Goal: Task Accomplishment & Management: Complete application form

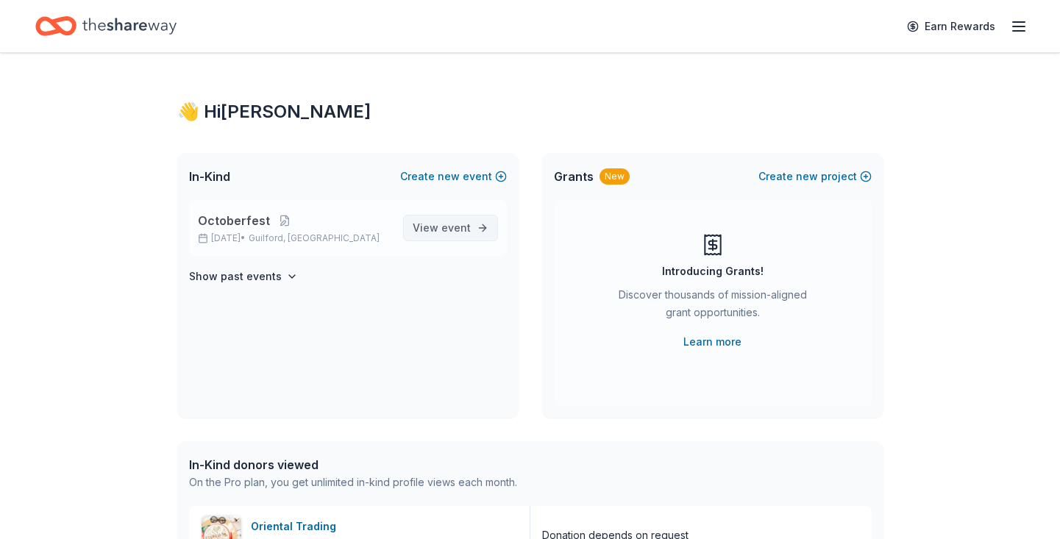
click at [432, 224] on span "View event" at bounding box center [442, 228] width 58 height 18
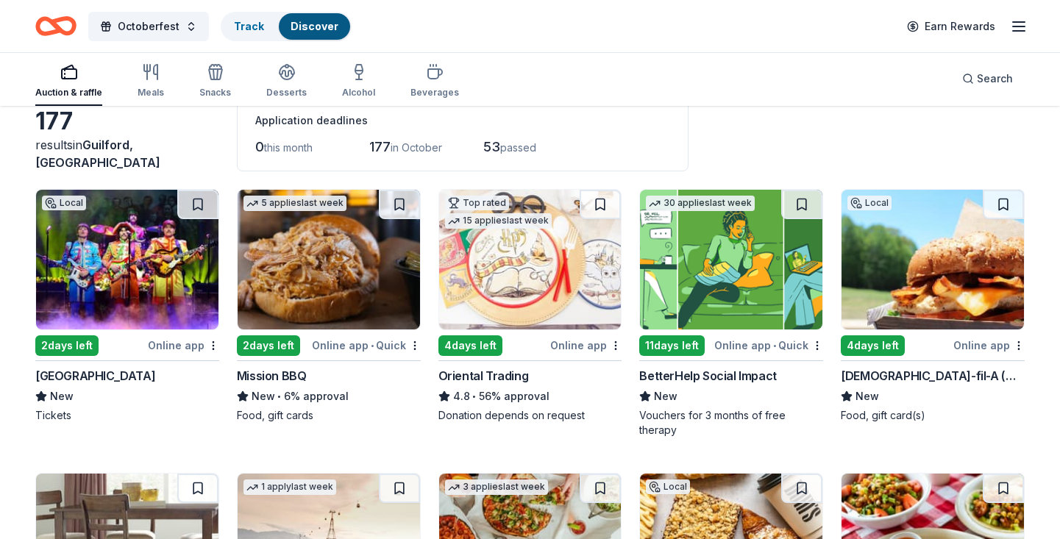
scroll to position [87, 0]
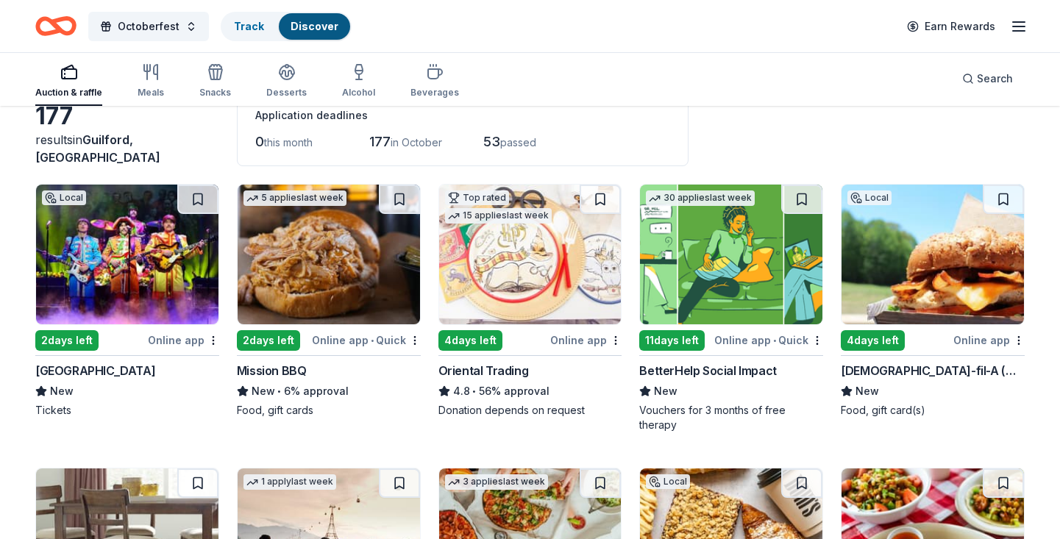
click at [97, 366] on div "Palace Theater" at bounding box center [95, 371] width 120 height 18
click at [928, 369] on div "Chick-fil-A (Wallingford)" at bounding box center [933, 371] width 184 height 18
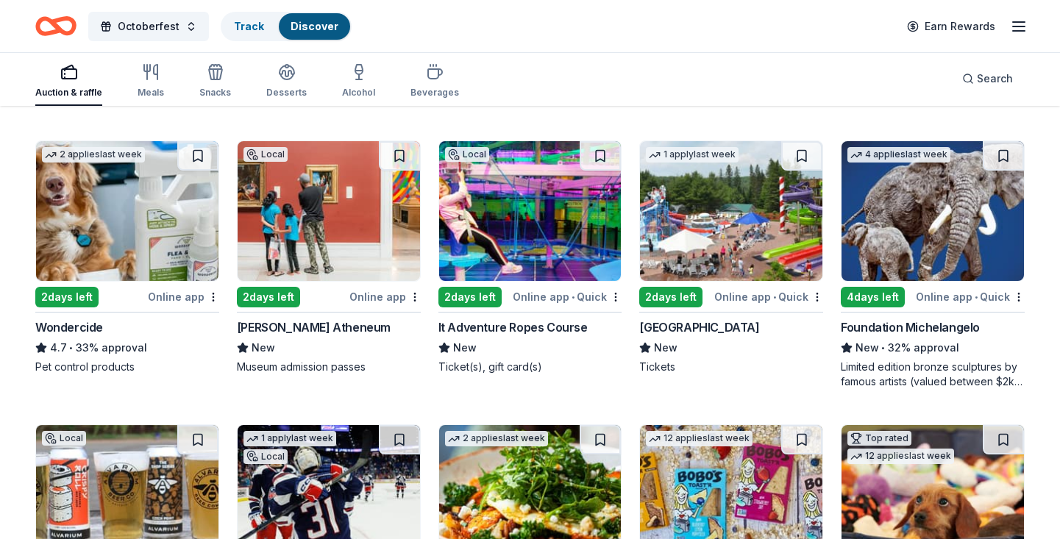
scroll to position [700, 0]
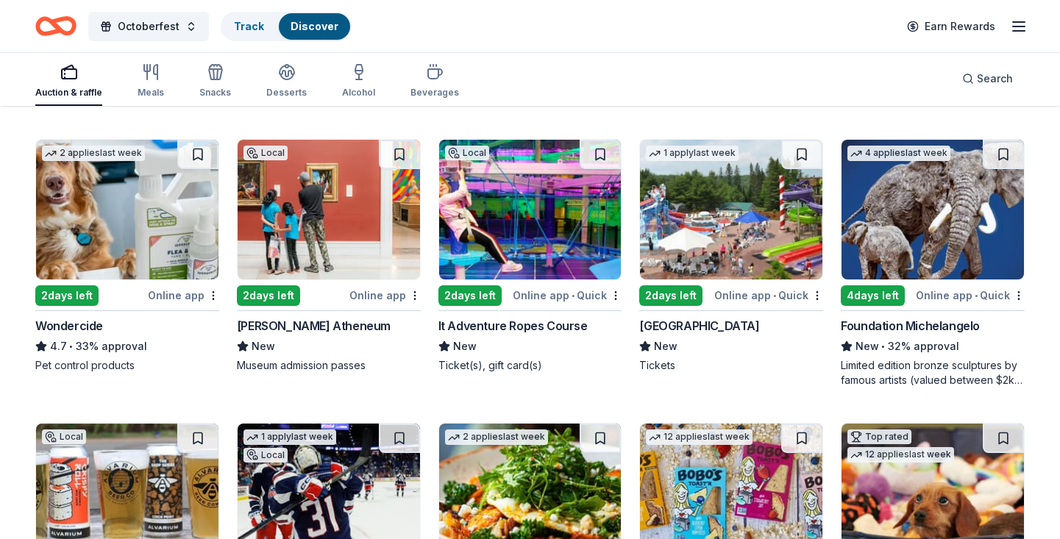
click at [321, 321] on div "Wadsworth Atheneum" at bounding box center [314, 326] width 154 height 18
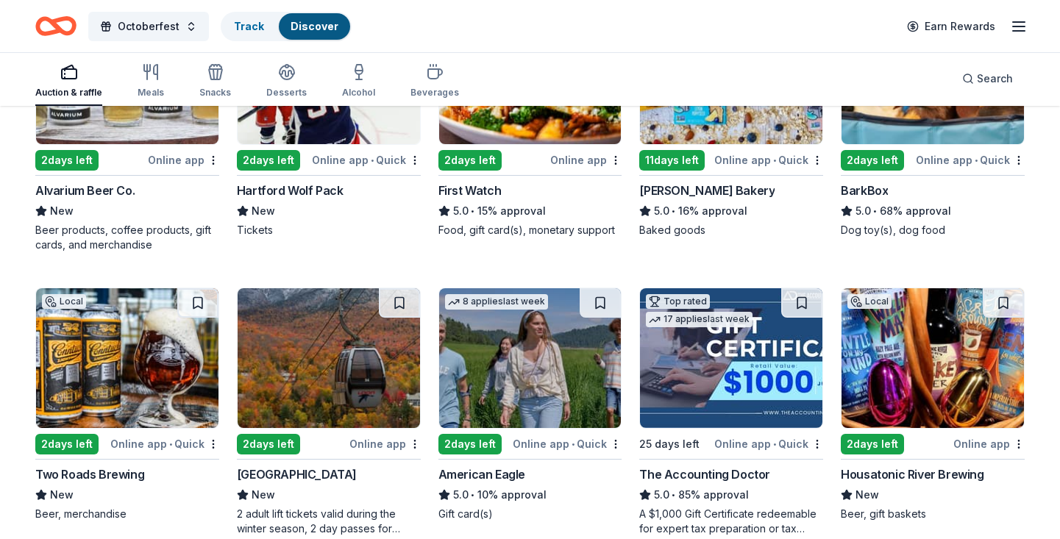
scroll to position [1090, 0]
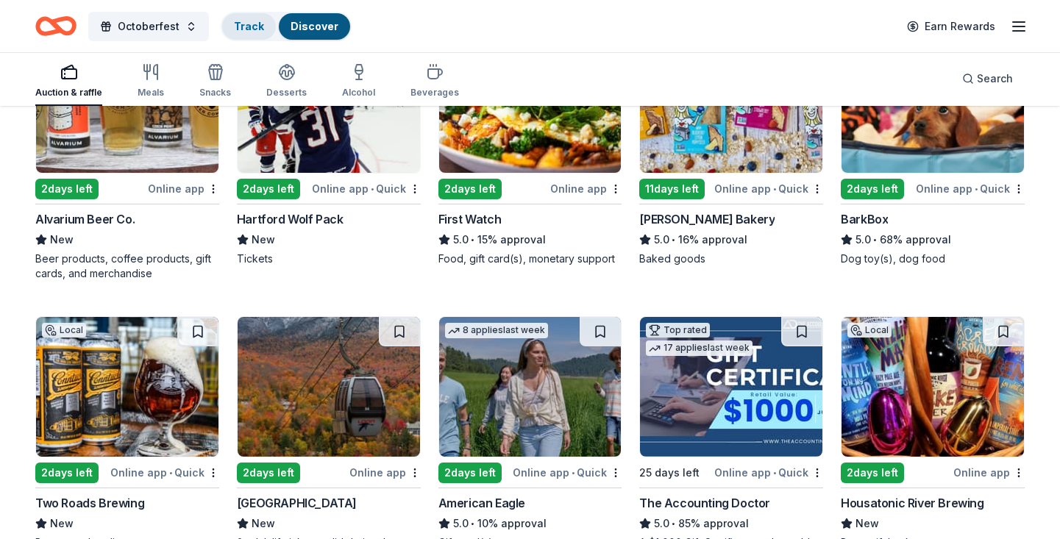
click at [255, 21] on link "Track" at bounding box center [249, 26] width 30 height 13
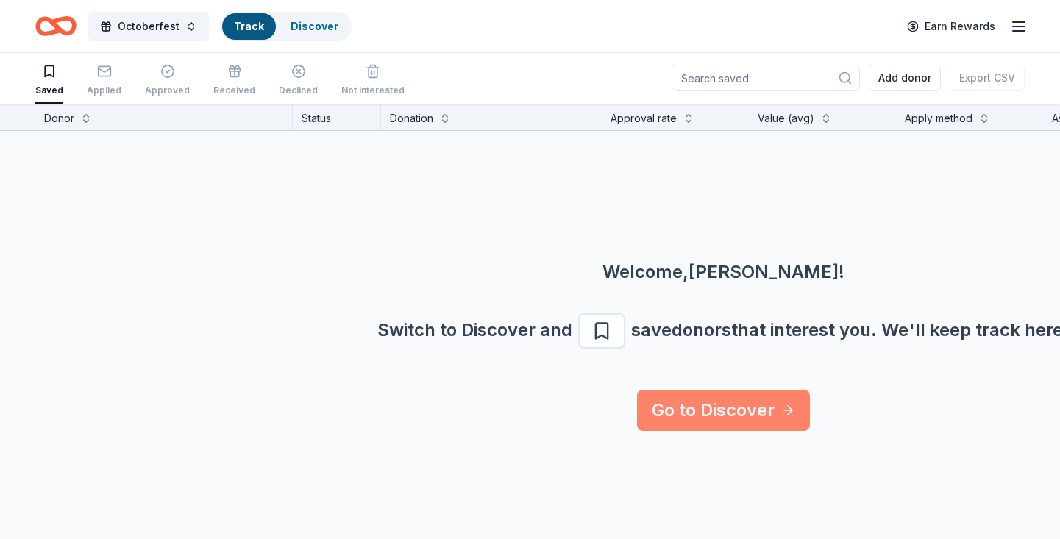
click at [687, 405] on link "Go to Discover" at bounding box center [723, 410] width 173 height 41
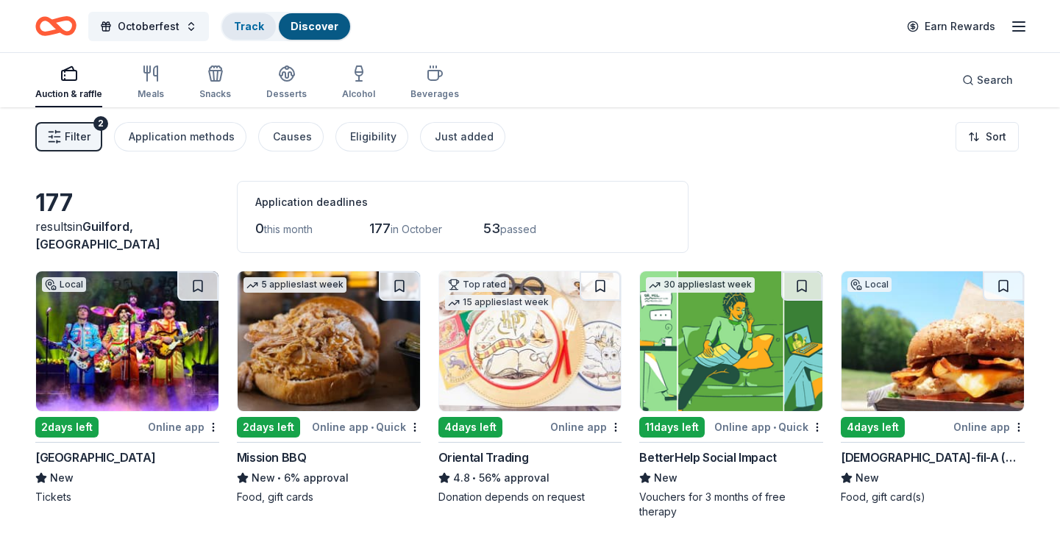
click at [235, 29] on link "Track" at bounding box center [249, 26] width 30 height 13
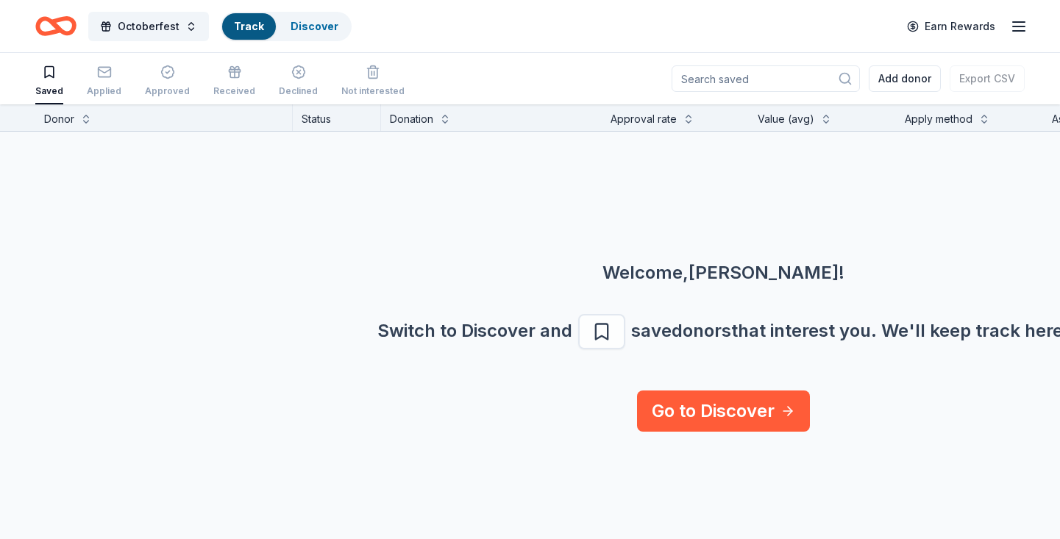
scroll to position [1, 0]
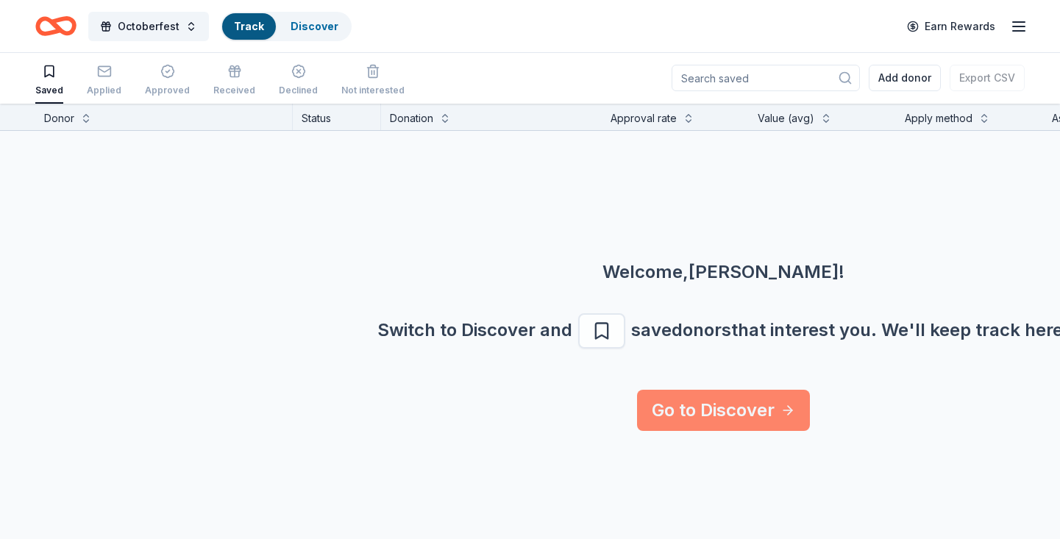
click at [689, 398] on link "Go to Discover" at bounding box center [723, 410] width 173 height 41
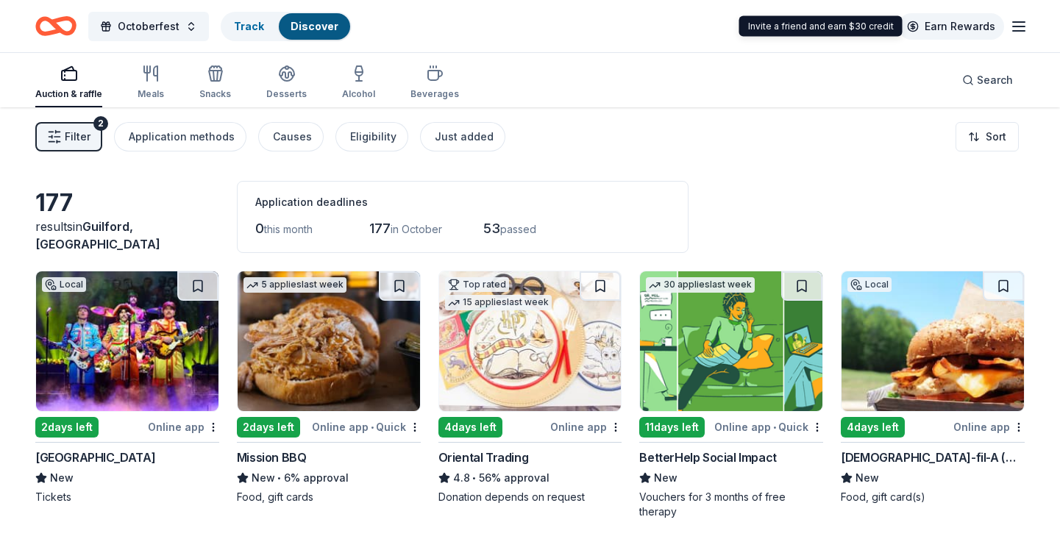
click at [1001, 18] on link "Earn Rewards" at bounding box center [951, 26] width 106 height 26
click at [1020, 32] on icon "button" at bounding box center [1019, 27] width 18 height 18
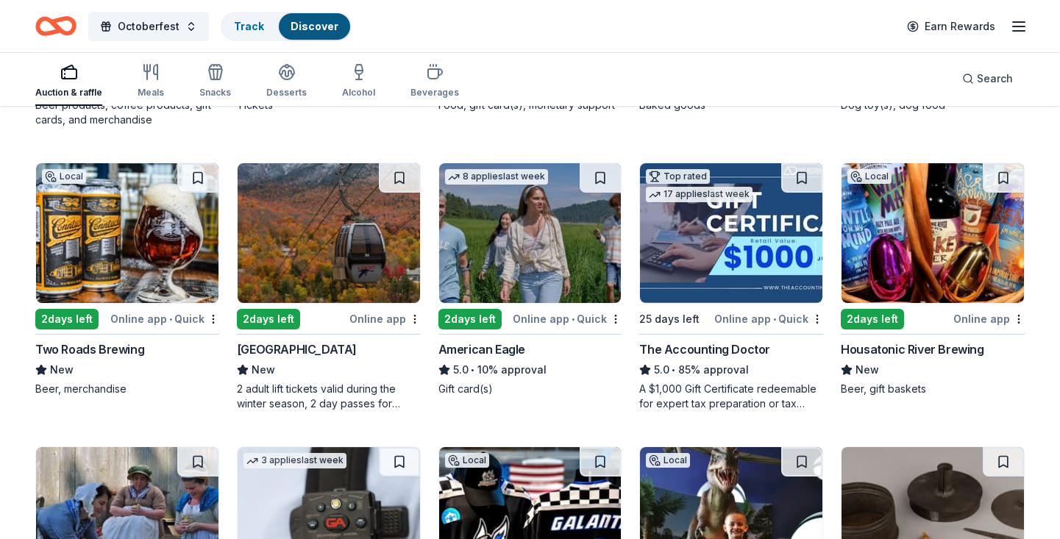
scroll to position [1245, 0]
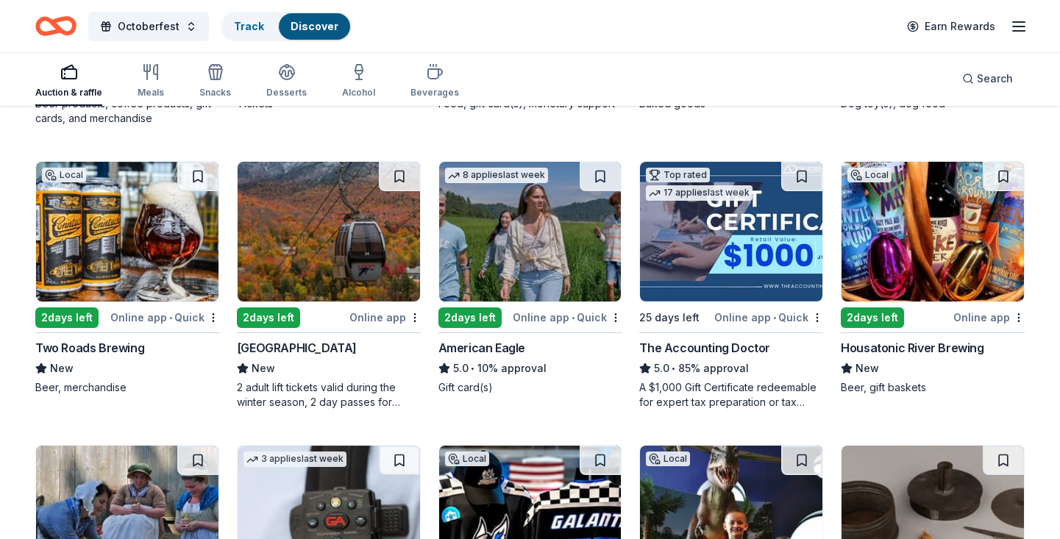
click at [97, 348] on div "Two Roads Brewing" at bounding box center [89, 348] width 109 height 18
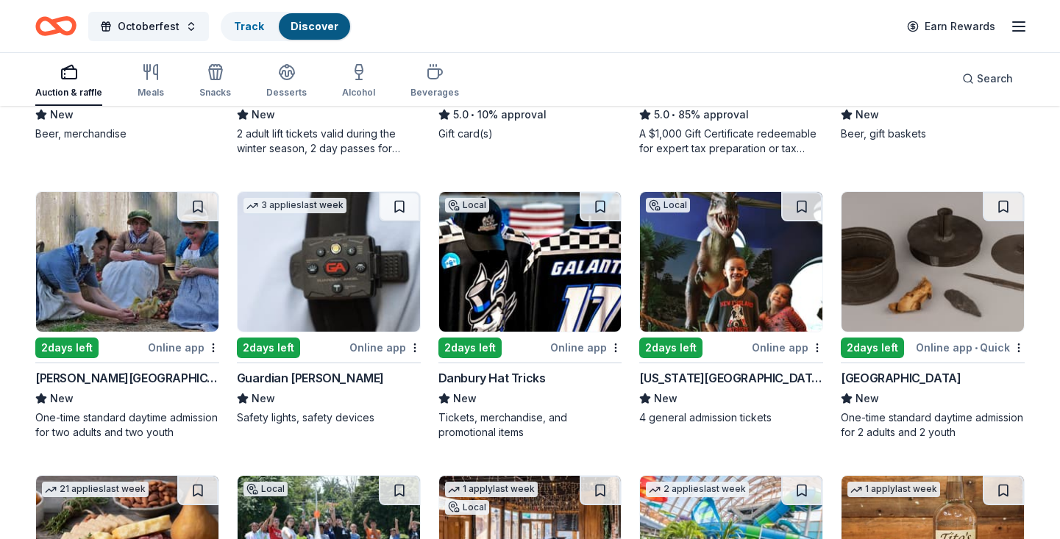
scroll to position [1502, 0]
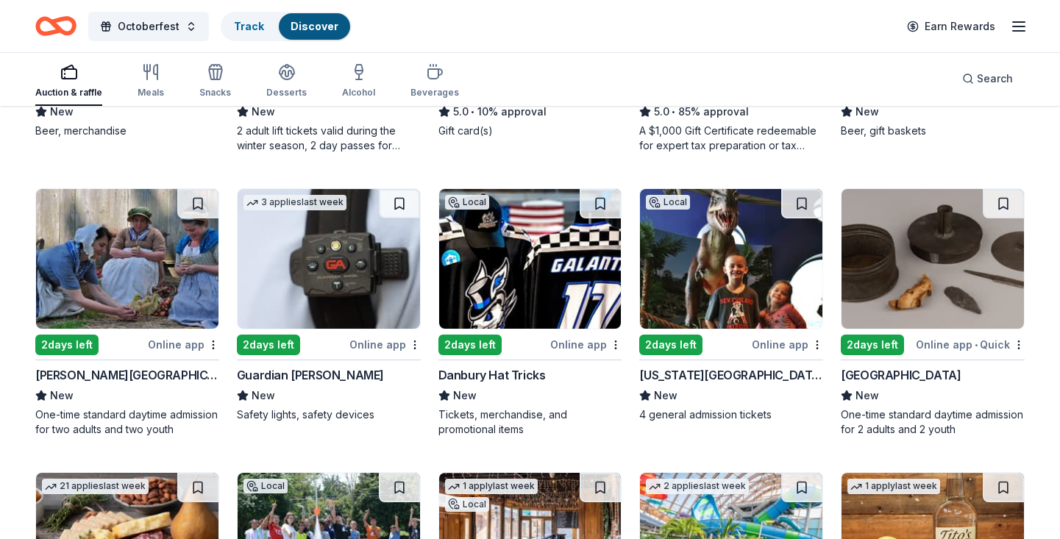
click at [727, 377] on div "Connecticut Science Center" at bounding box center [731, 375] width 184 height 18
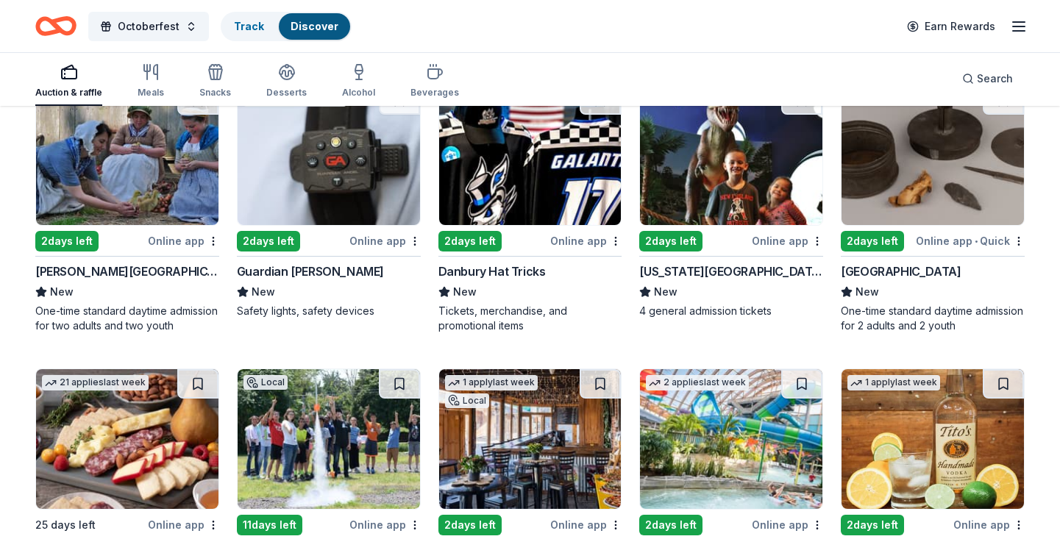
scroll to position [1604, 0]
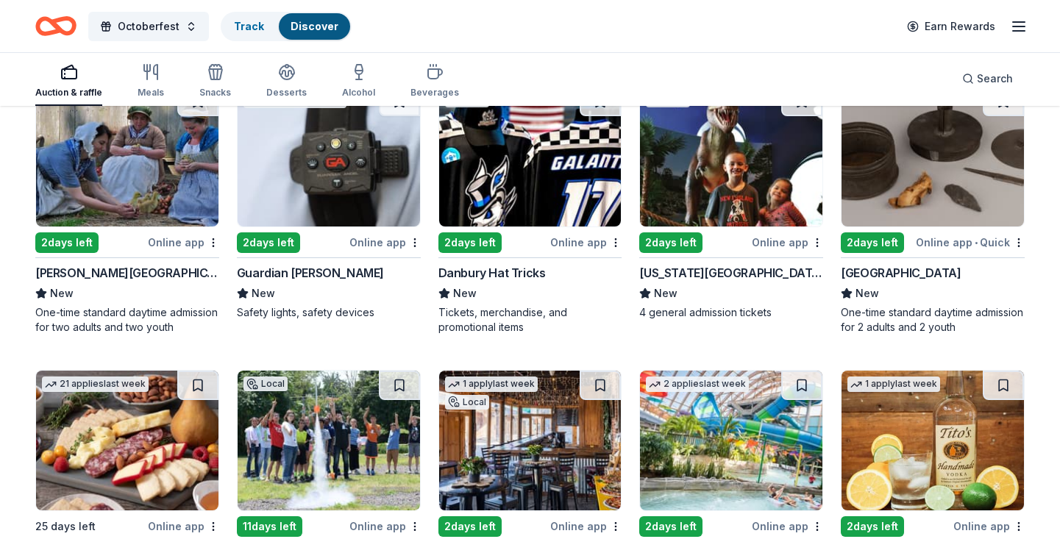
click at [327, 273] on div "Guardian Angel Device" at bounding box center [310, 273] width 147 height 18
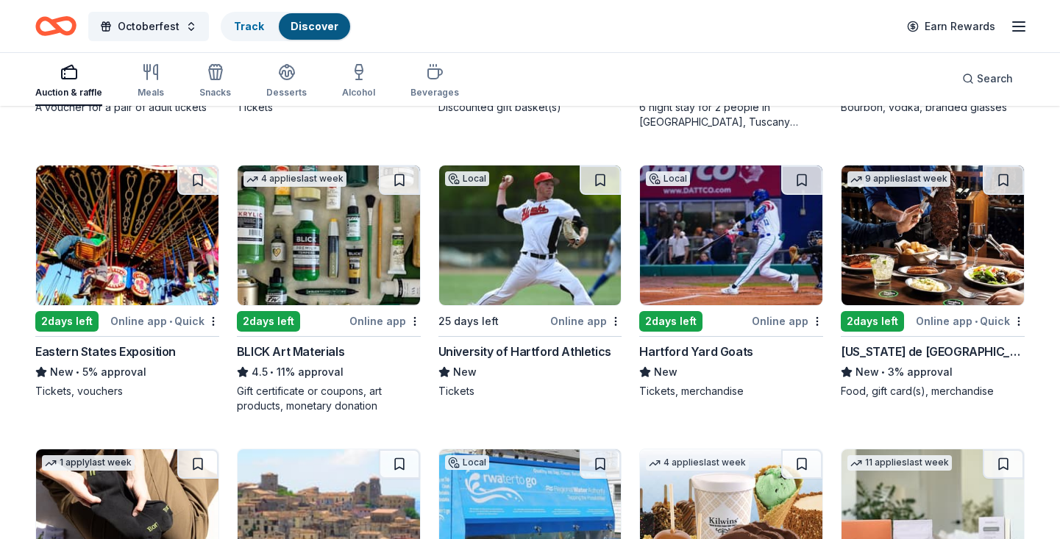
scroll to position [2664, 0]
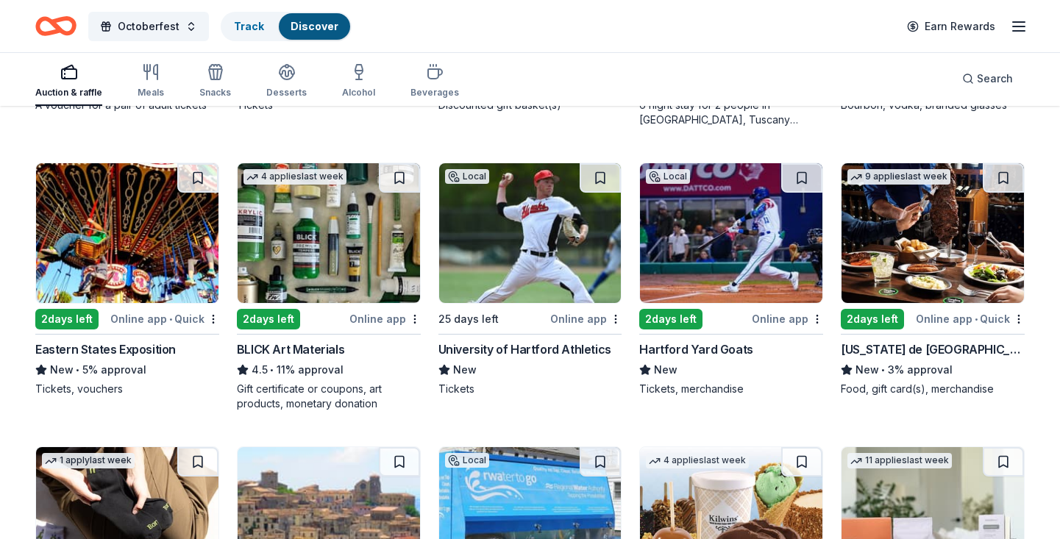
click at [138, 350] on div "Eastern States Exposition" at bounding box center [105, 350] width 141 height 18
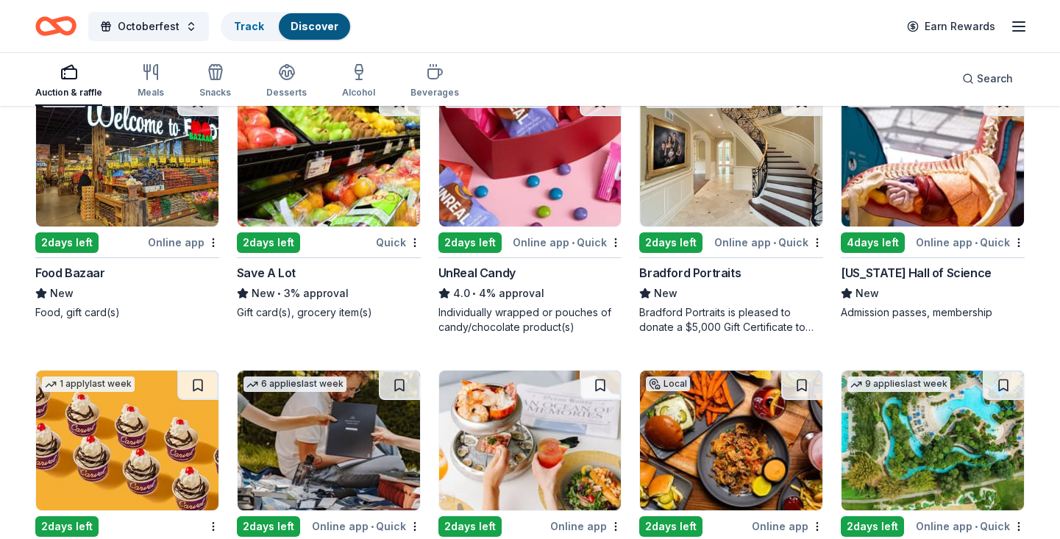
scroll to position [4715, 0]
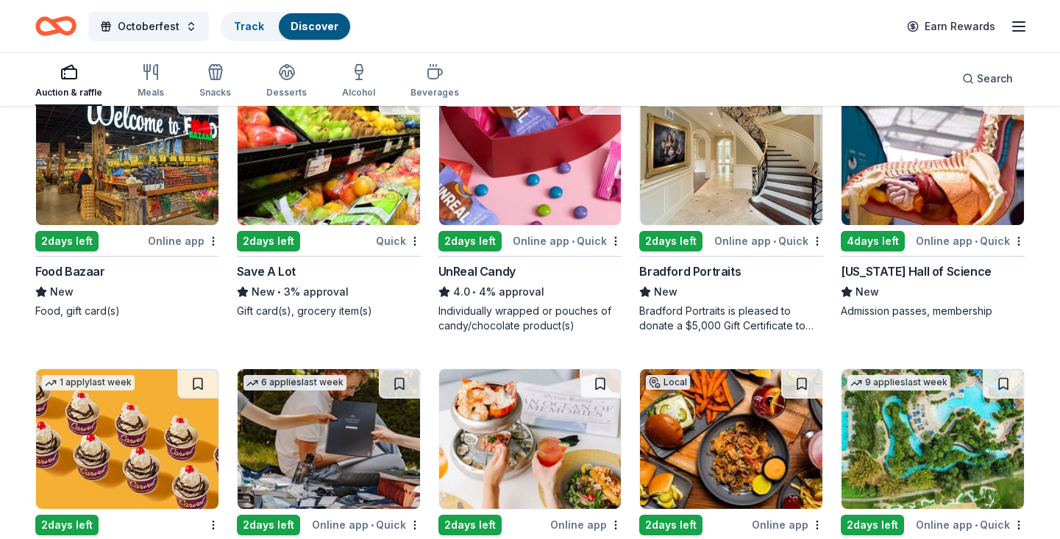
click at [878, 270] on div "[US_STATE] Hall of Science" at bounding box center [916, 272] width 151 height 18
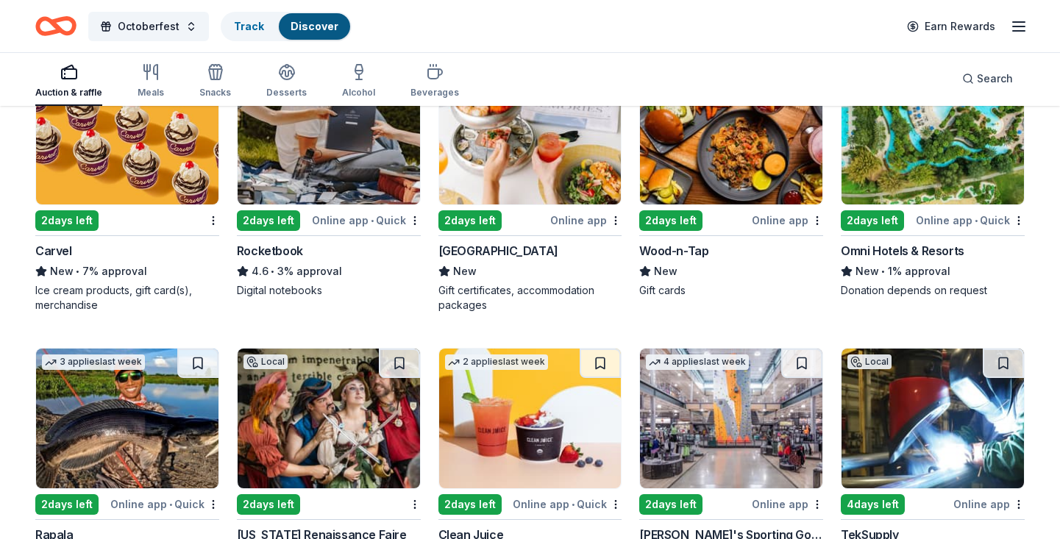
scroll to position [5008, 0]
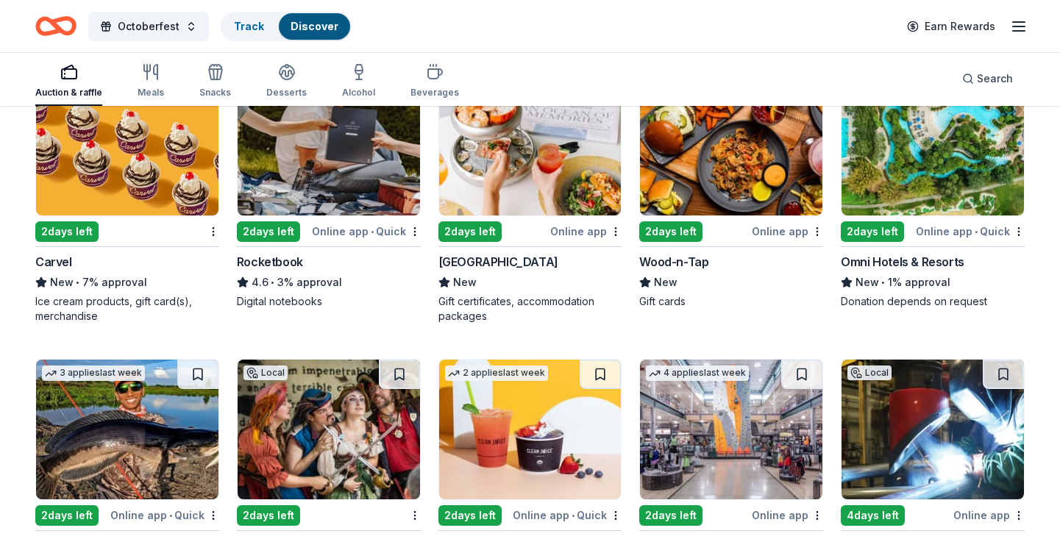
click at [471, 263] on div "Ocean House" at bounding box center [498, 262] width 120 height 18
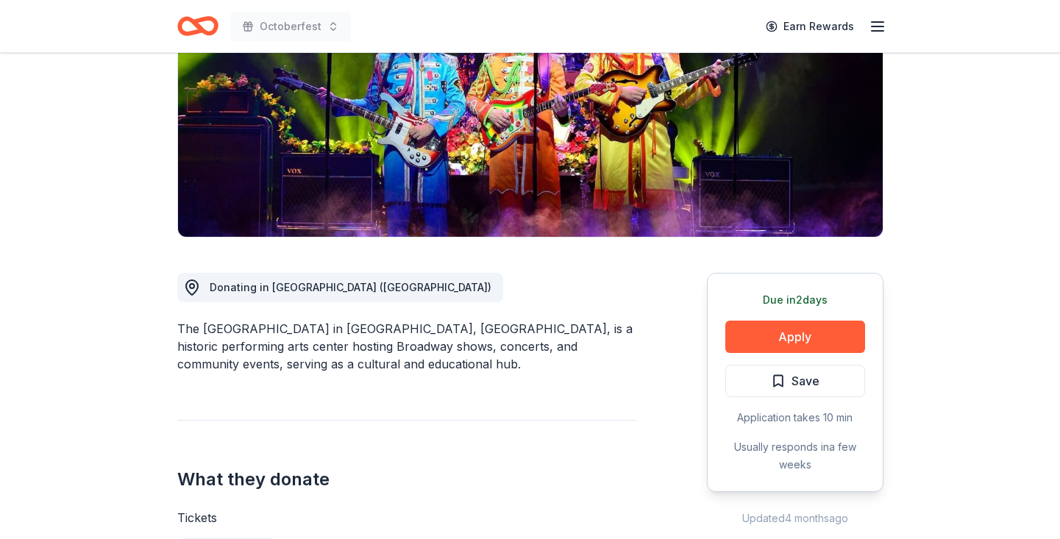
scroll to position [224, 0]
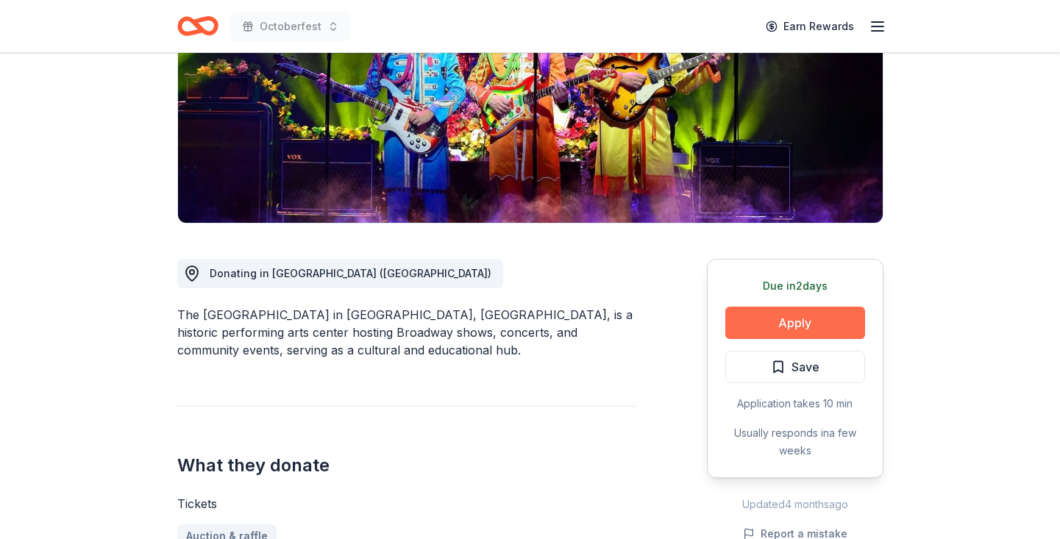
click at [766, 322] on button "Apply" at bounding box center [795, 323] width 140 height 32
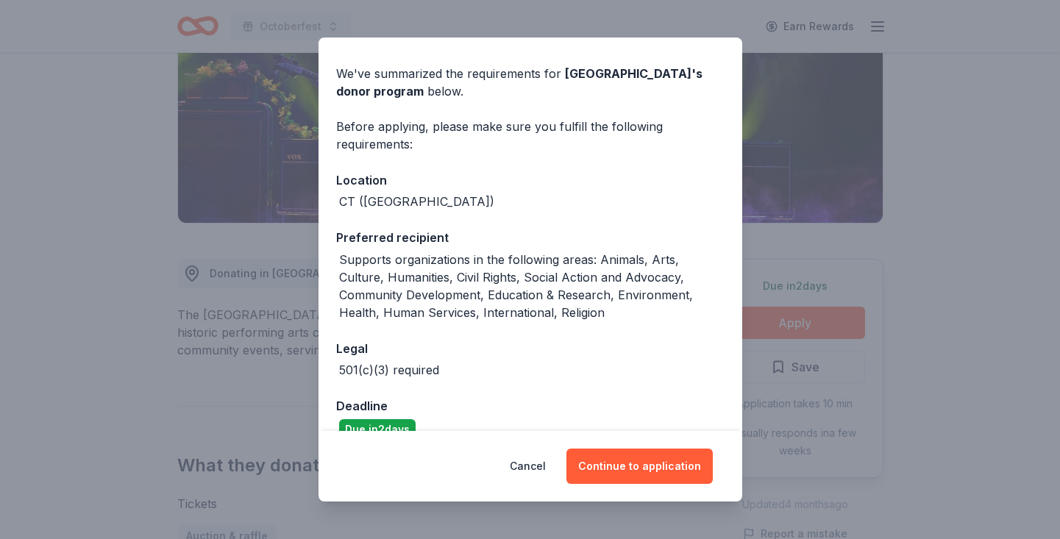
scroll to position [70, 0]
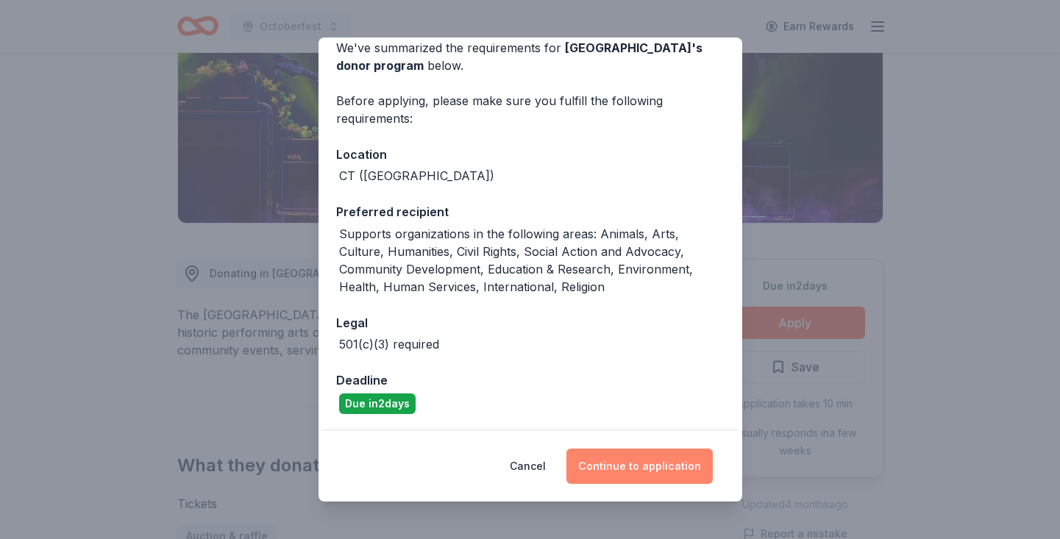
click at [628, 474] on button "Continue to application" at bounding box center [639, 466] width 146 height 35
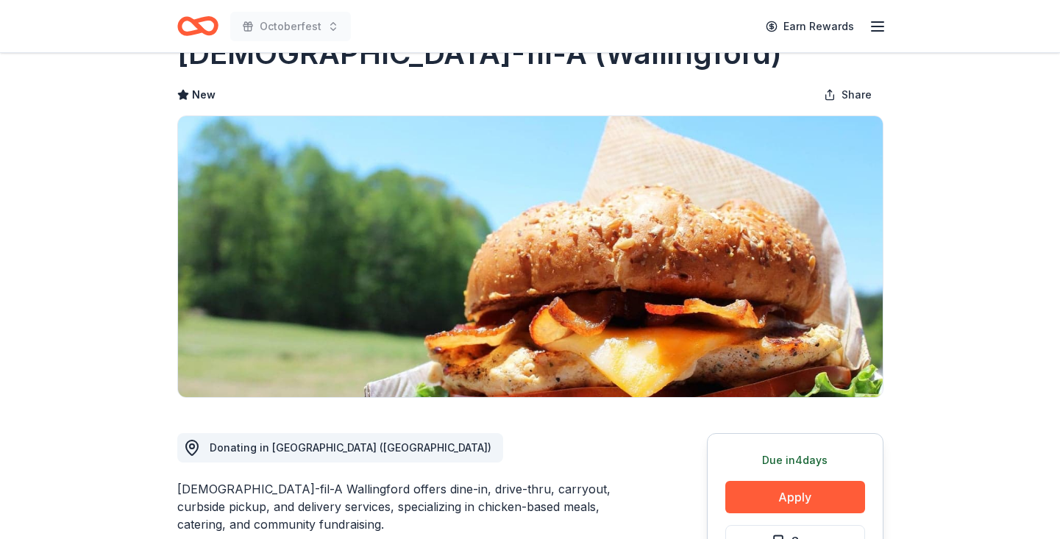
scroll to position [270, 0]
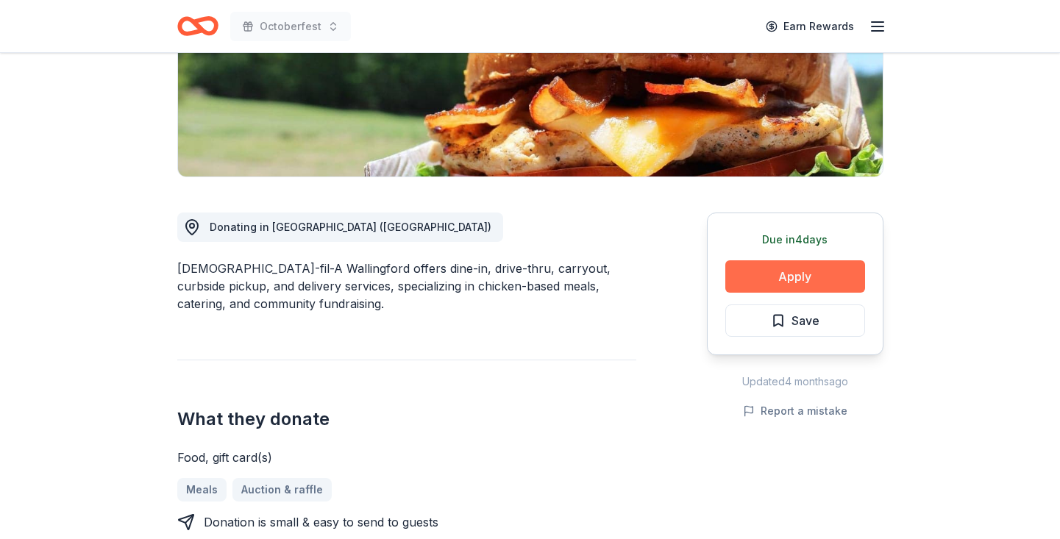
click at [749, 281] on button "Apply" at bounding box center [795, 276] width 140 height 32
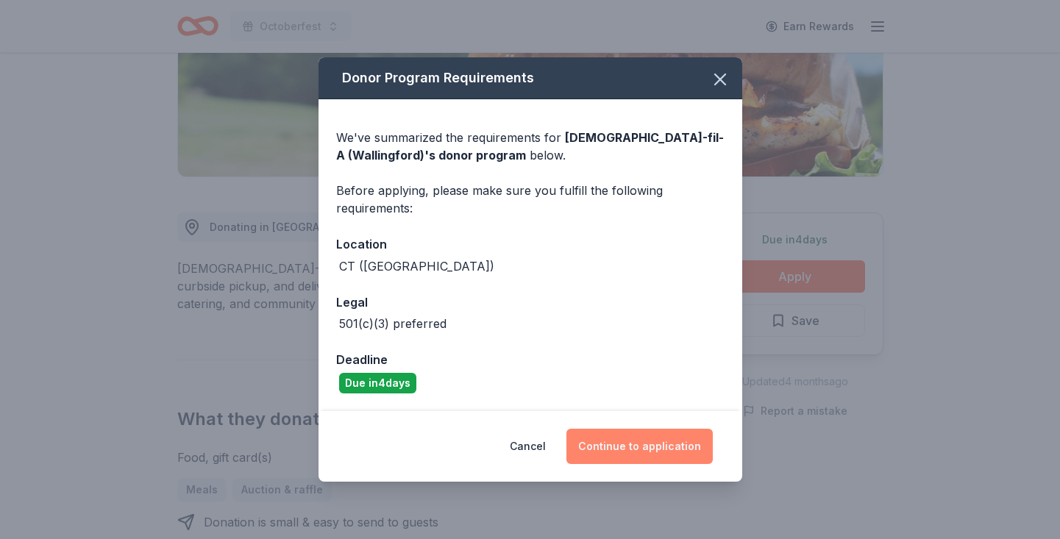
click at [619, 444] on button "Continue to application" at bounding box center [639, 446] width 146 height 35
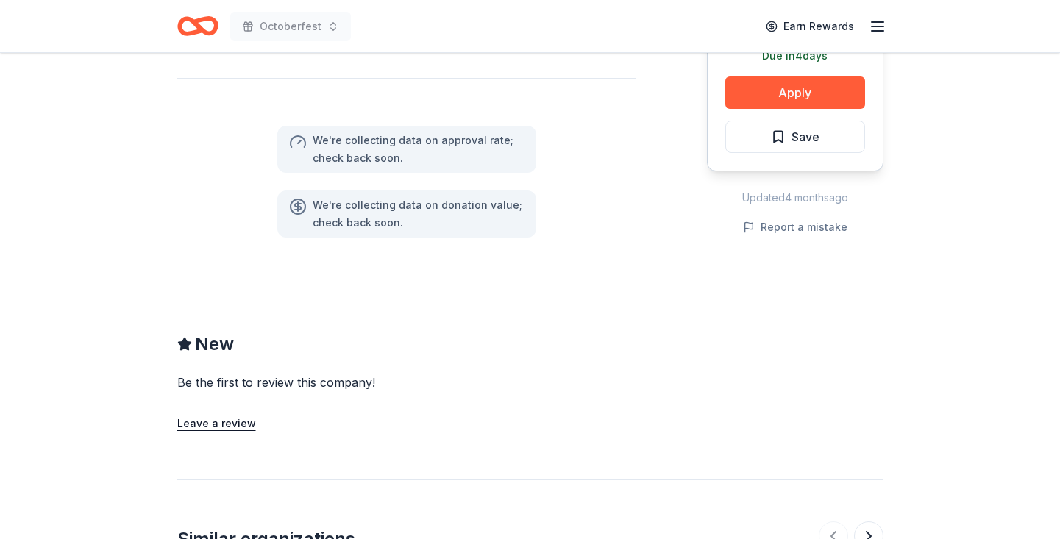
scroll to position [1001, 0]
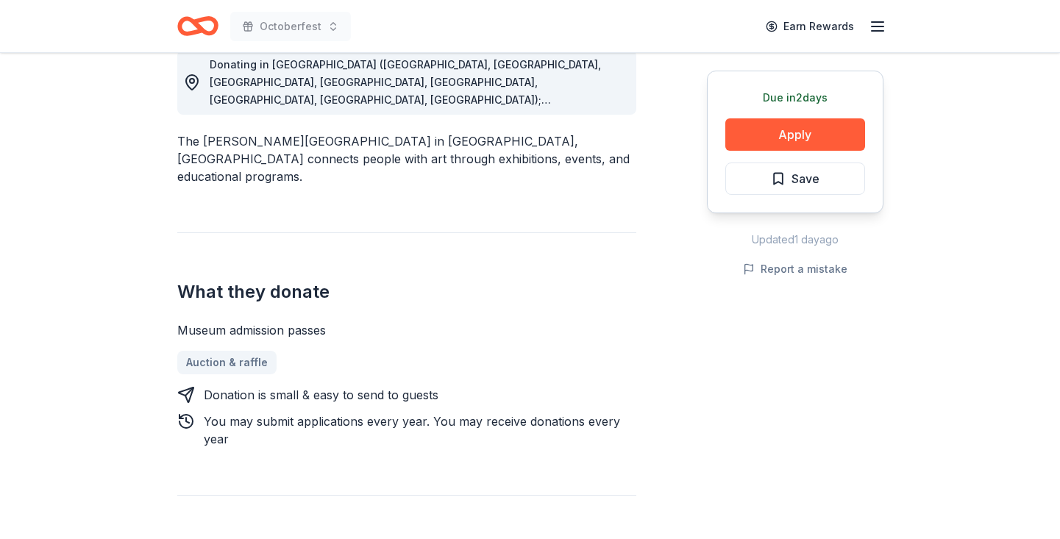
scroll to position [410, 0]
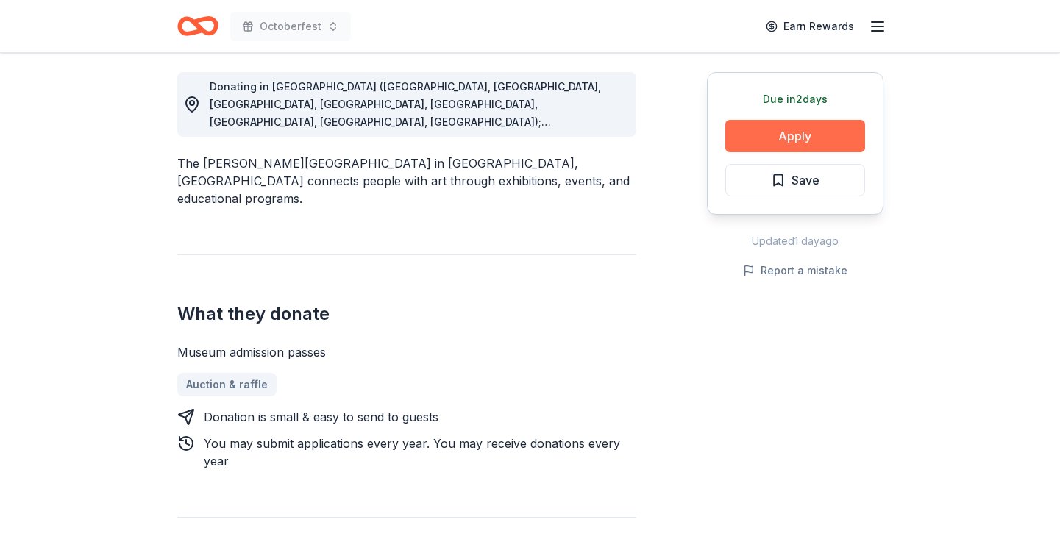
click at [747, 137] on button "Apply" at bounding box center [795, 136] width 140 height 32
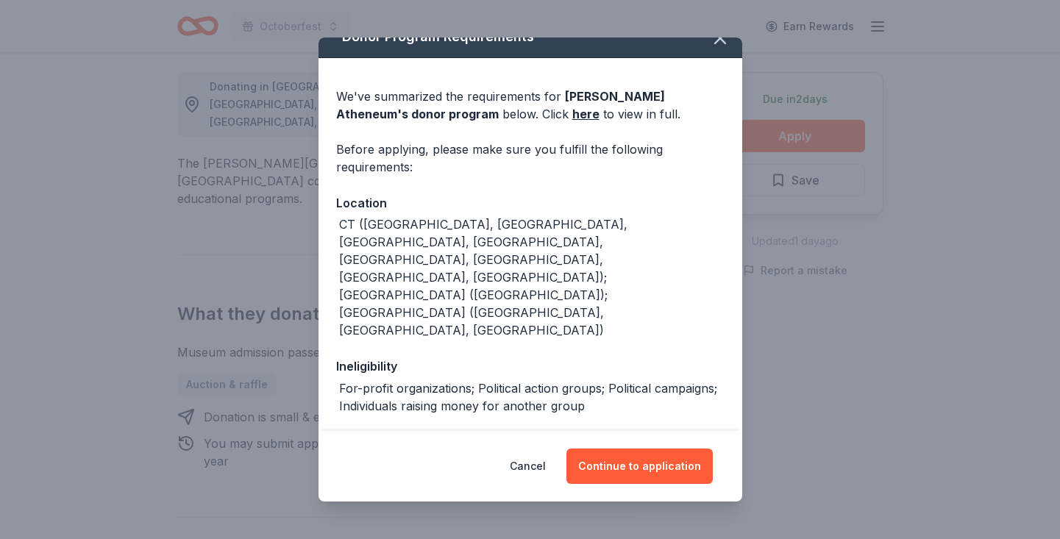
scroll to position [19, 0]
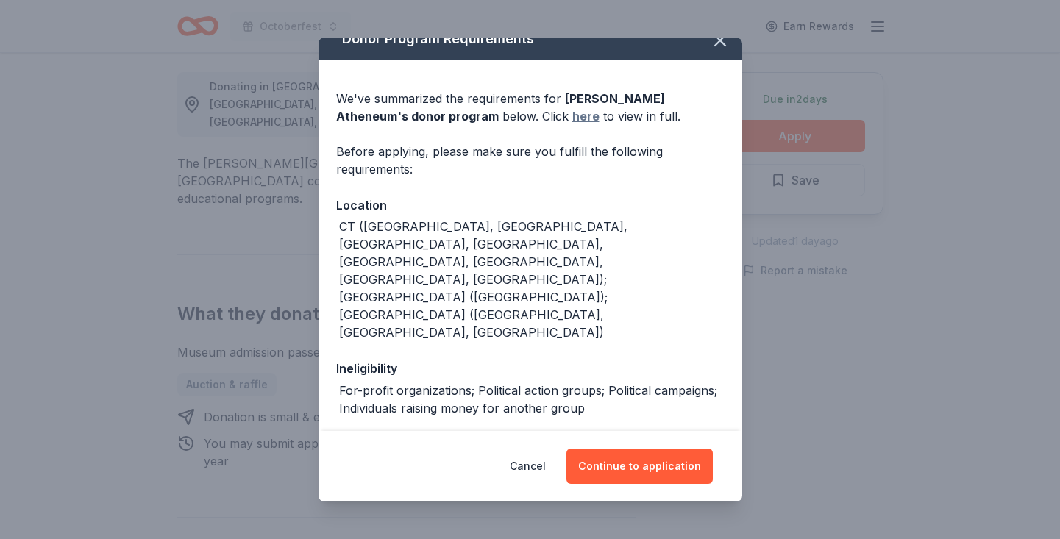
click at [572, 118] on link "here" at bounding box center [585, 116] width 27 height 18
click at [608, 467] on button "Continue to application" at bounding box center [639, 466] width 146 height 35
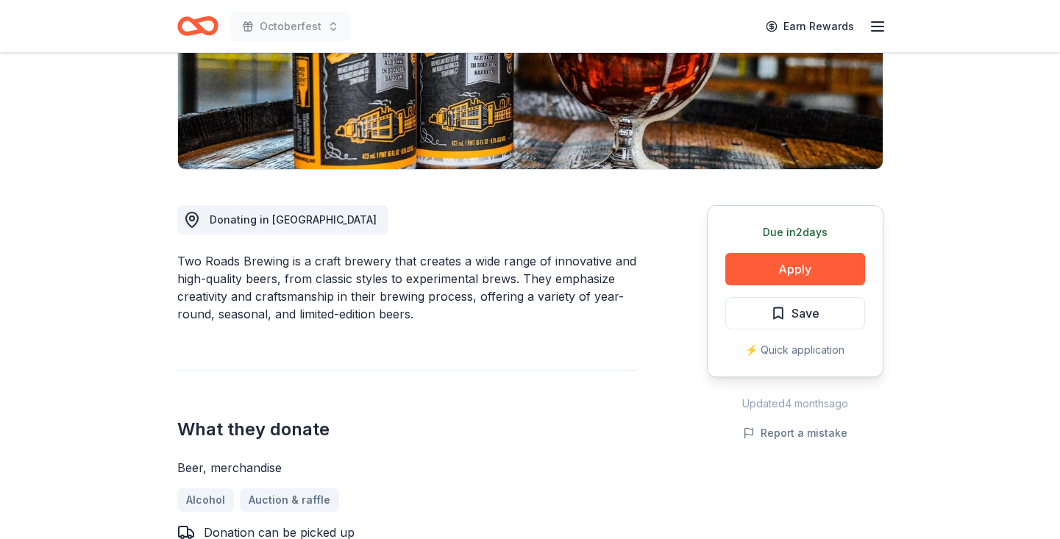
scroll to position [280, 0]
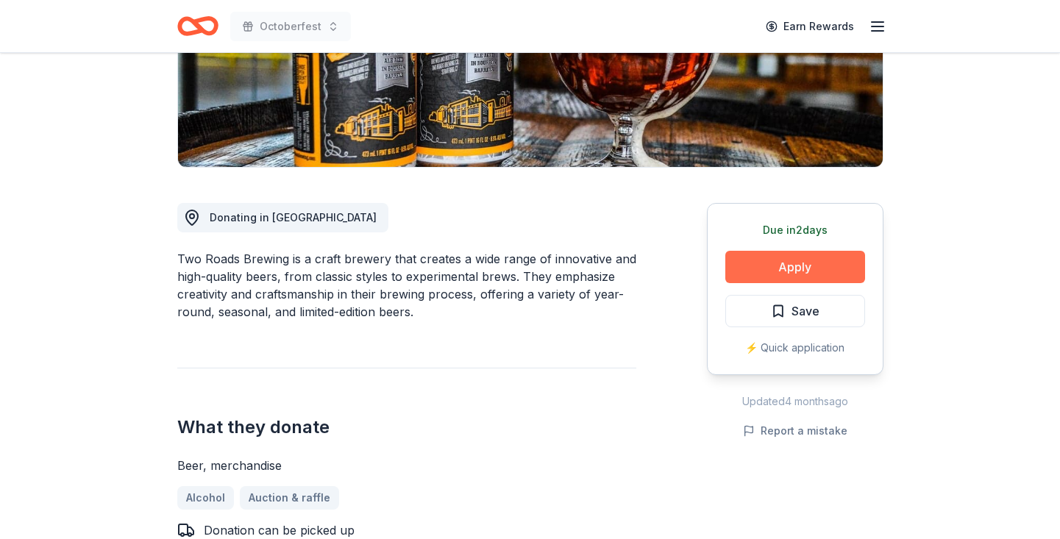
click at [761, 268] on button "Apply" at bounding box center [795, 267] width 140 height 32
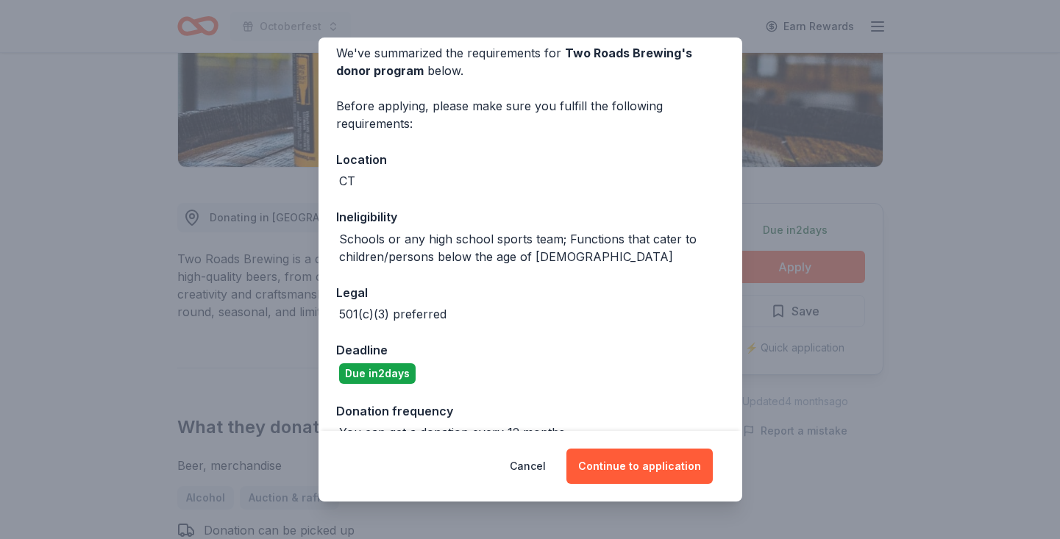
scroll to position [93, 0]
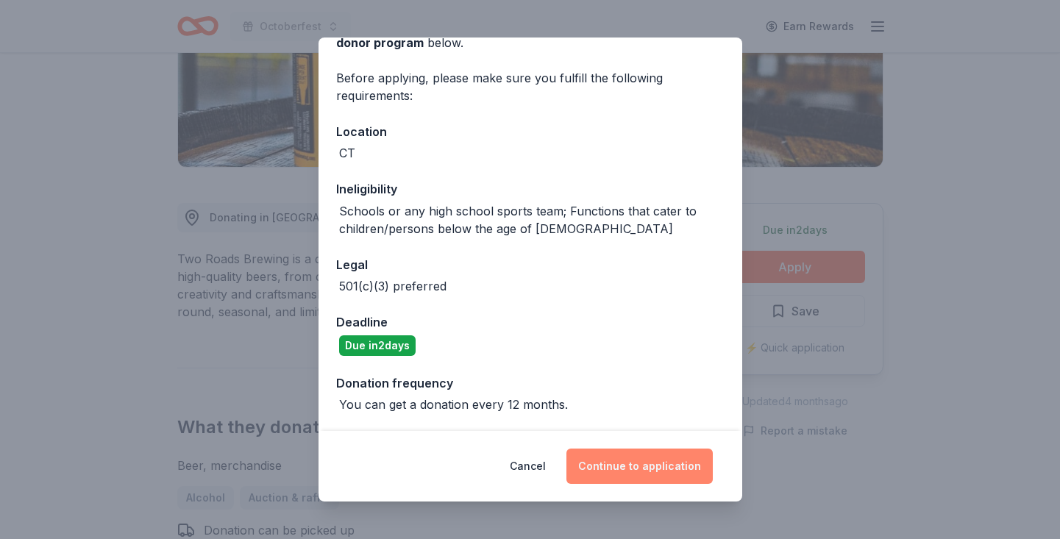
click at [624, 465] on button "Continue to application" at bounding box center [639, 466] width 146 height 35
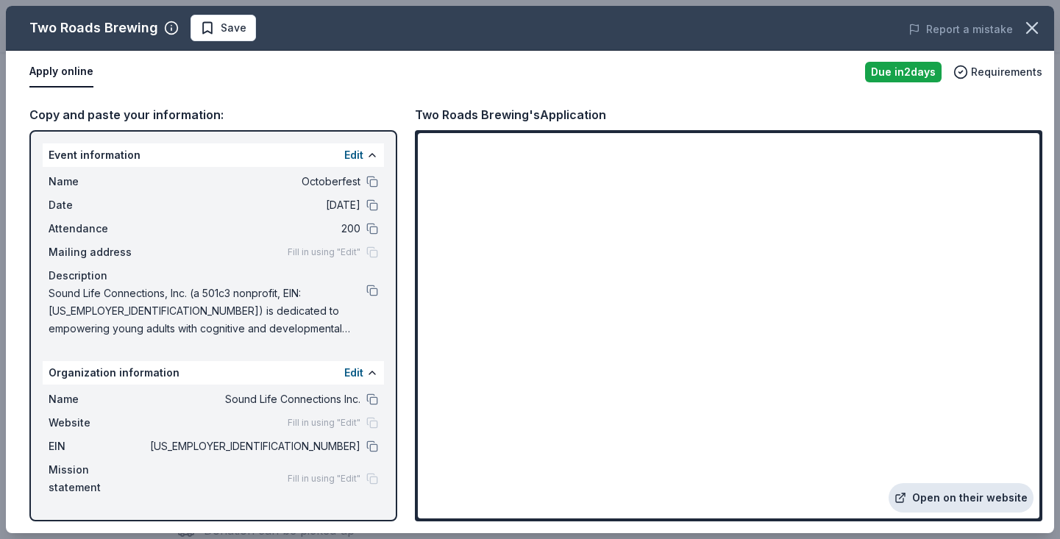
click at [946, 498] on link "Open on their website" at bounding box center [961, 497] width 145 height 29
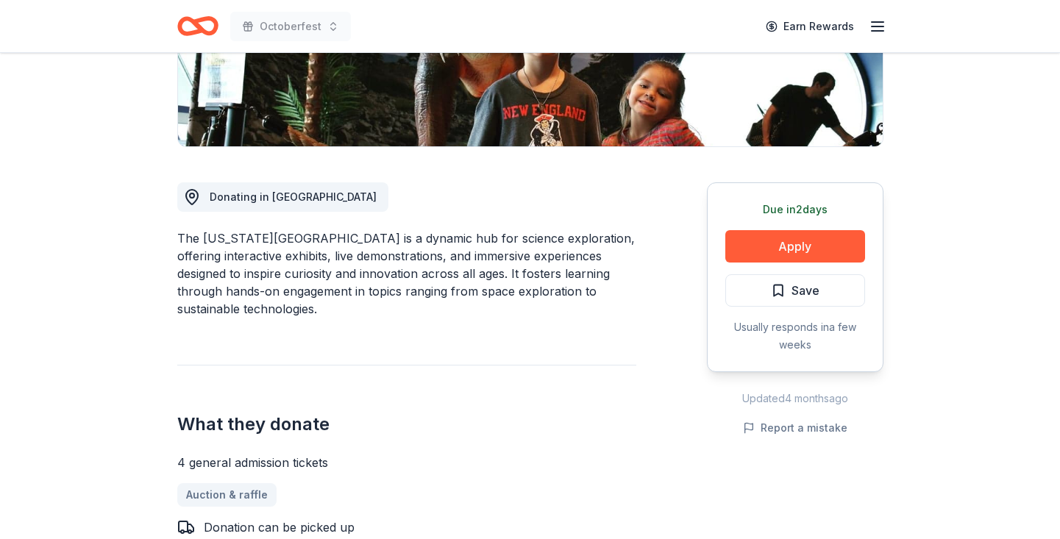
scroll to position [302, 0]
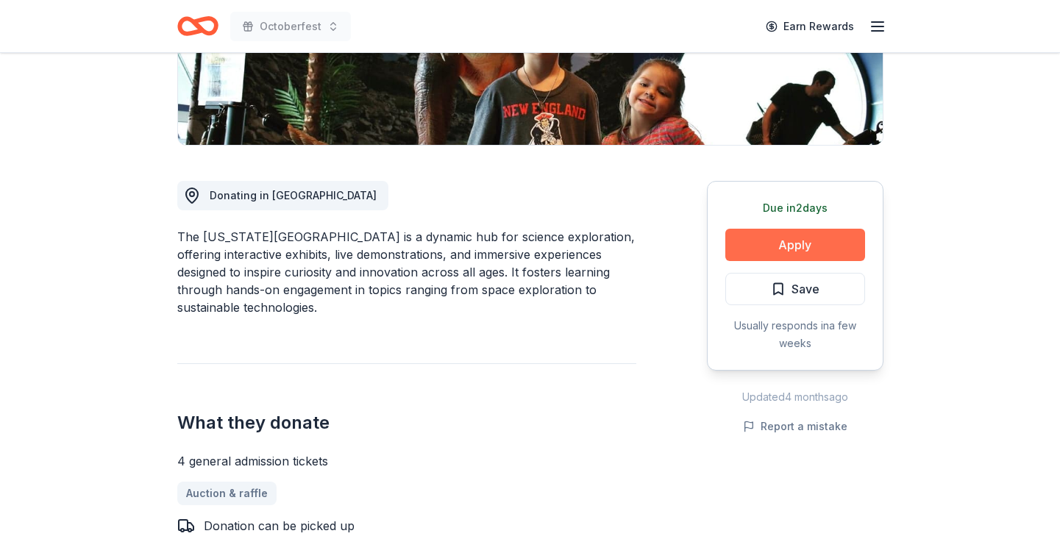
click at [782, 248] on button "Apply" at bounding box center [795, 245] width 140 height 32
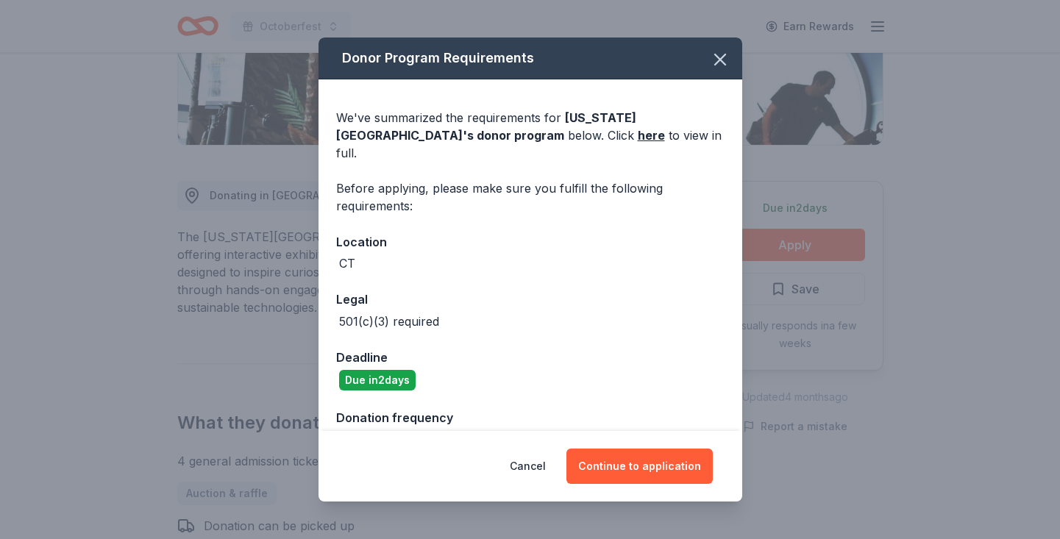
scroll to position [17, 0]
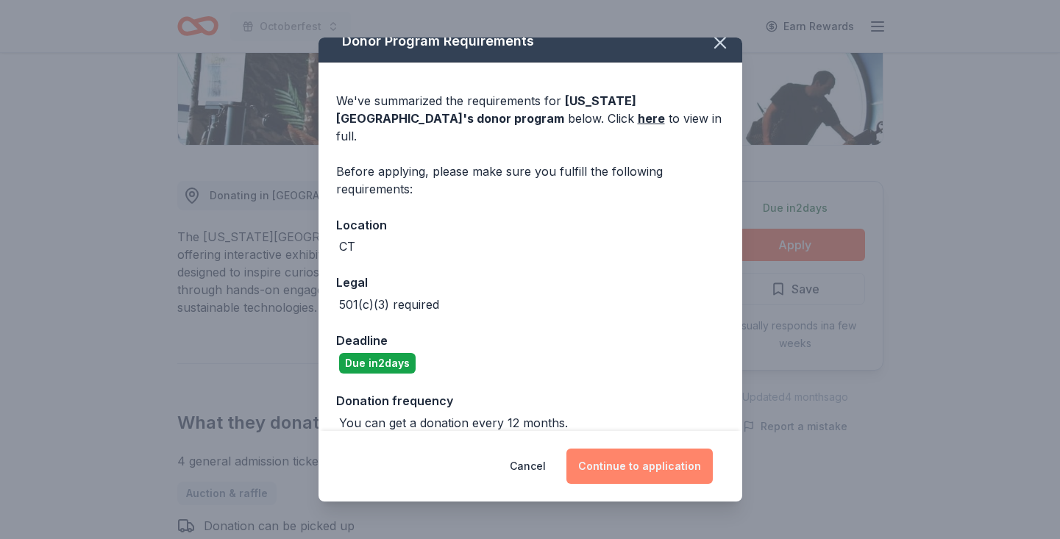
click at [637, 475] on button "Continue to application" at bounding box center [639, 466] width 146 height 35
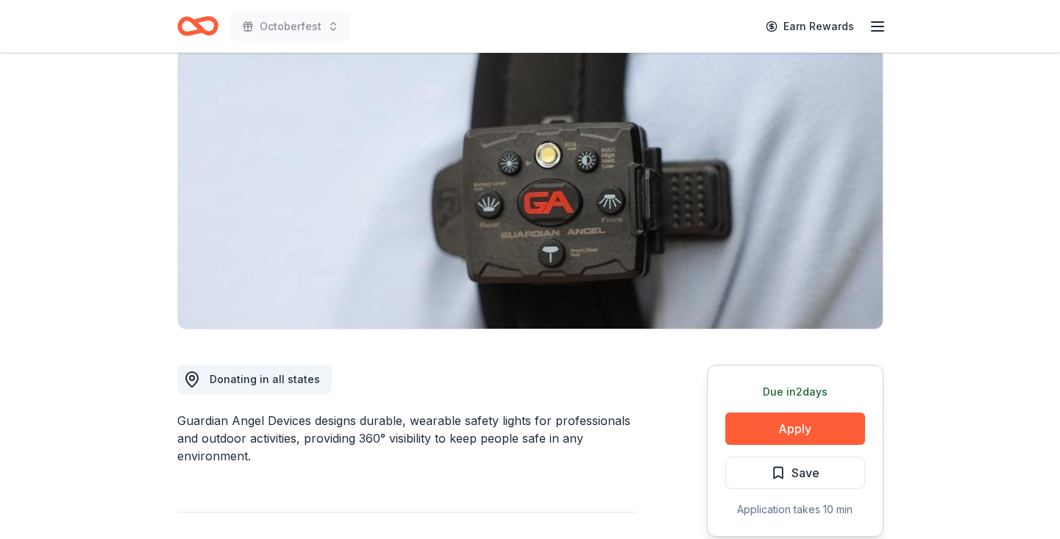
scroll to position [88, 0]
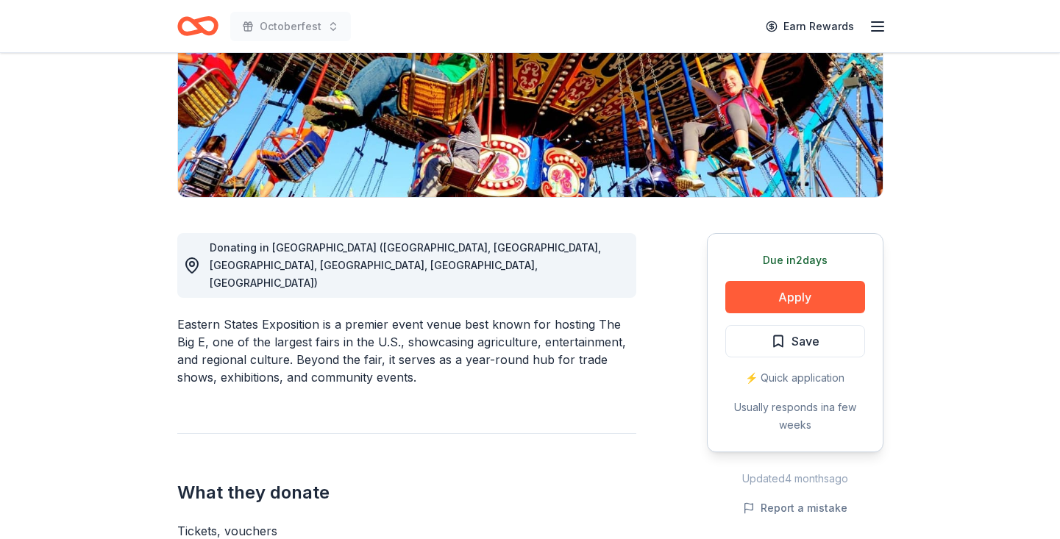
scroll to position [256, 0]
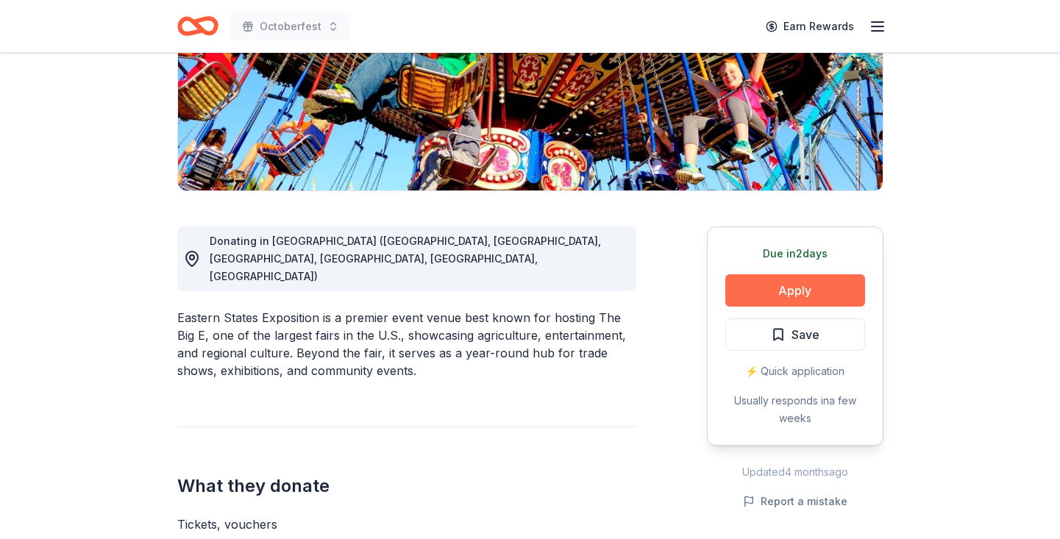
click at [772, 286] on button "Apply" at bounding box center [795, 290] width 140 height 32
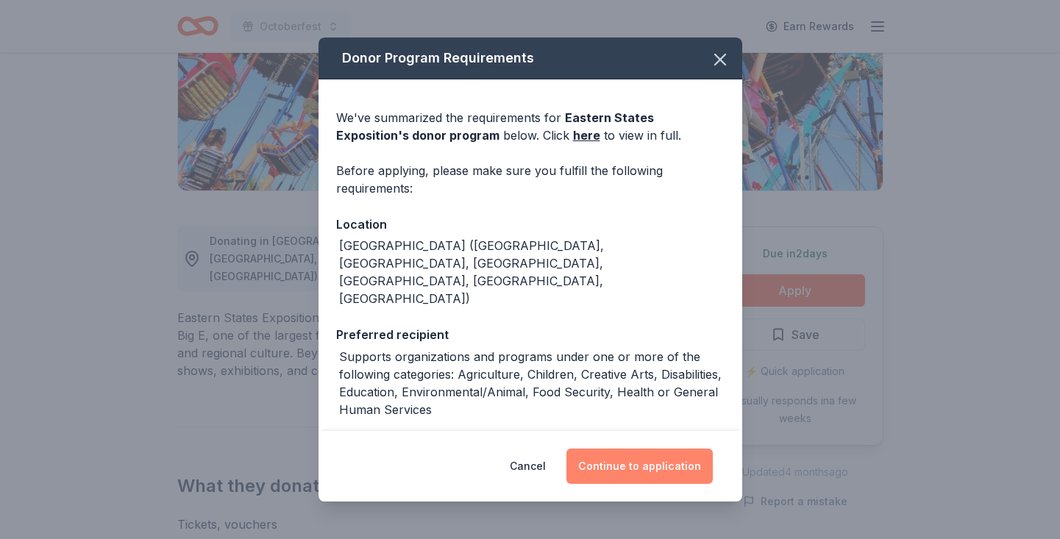
click at [607, 472] on button "Continue to application" at bounding box center [639, 466] width 146 height 35
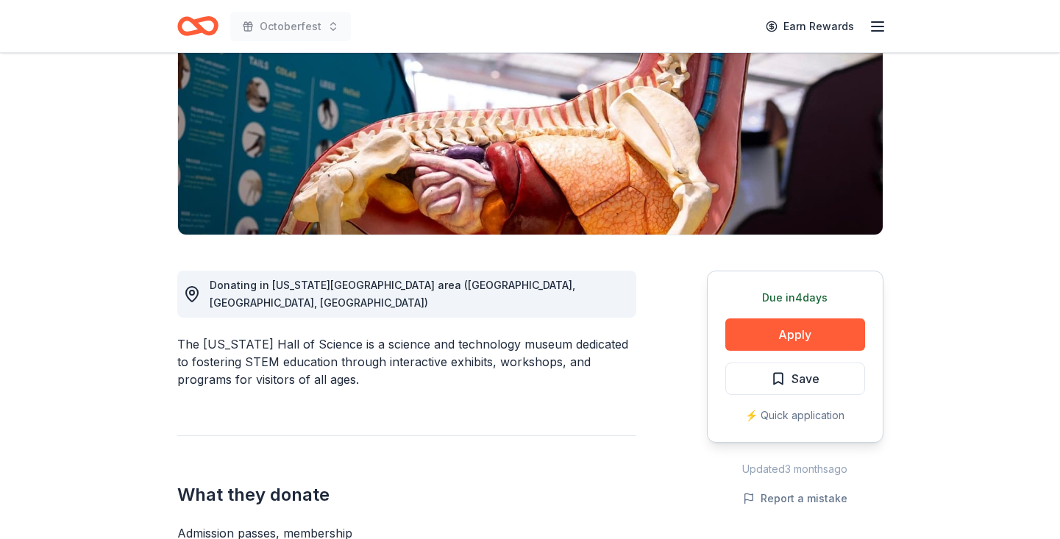
scroll to position [216, 0]
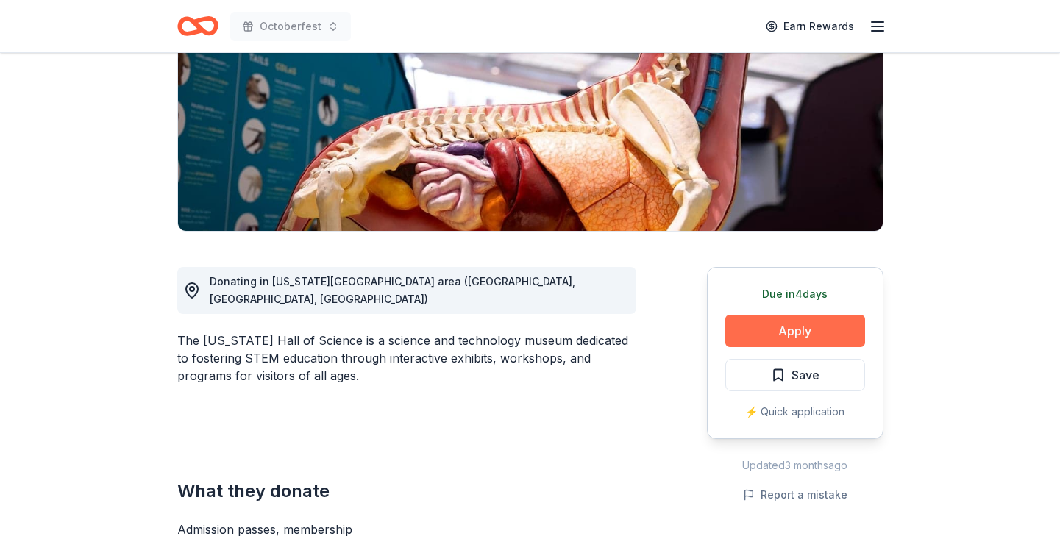
click at [778, 319] on button "Apply" at bounding box center [795, 331] width 140 height 32
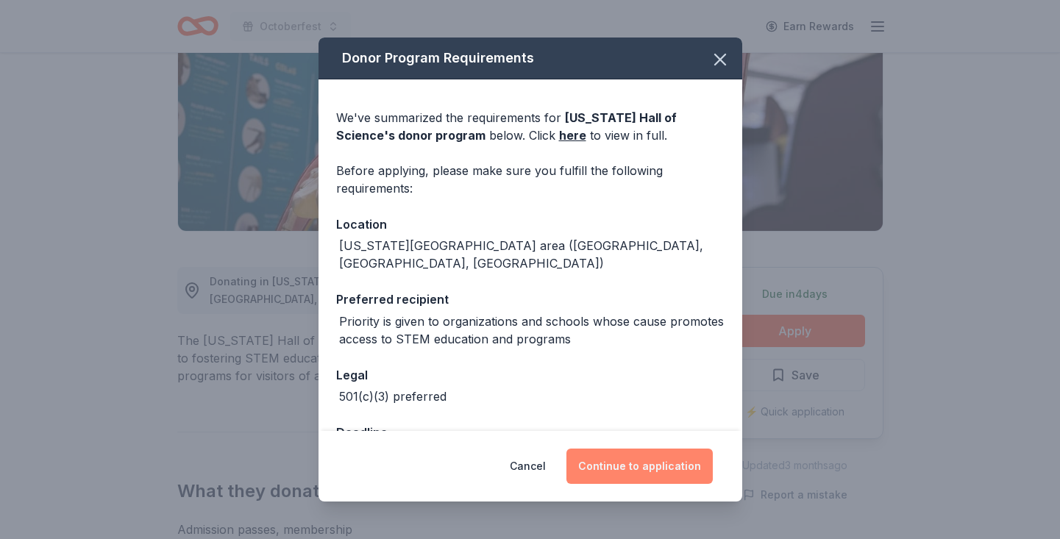
click at [618, 467] on button "Continue to application" at bounding box center [639, 466] width 146 height 35
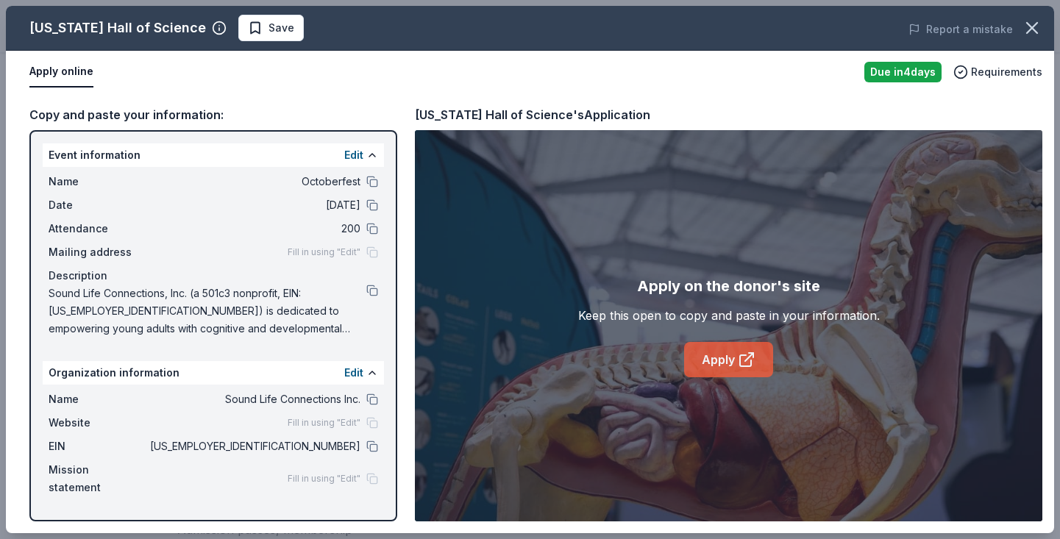
click at [714, 352] on link "Apply" at bounding box center [728, 359] width 89 height 35
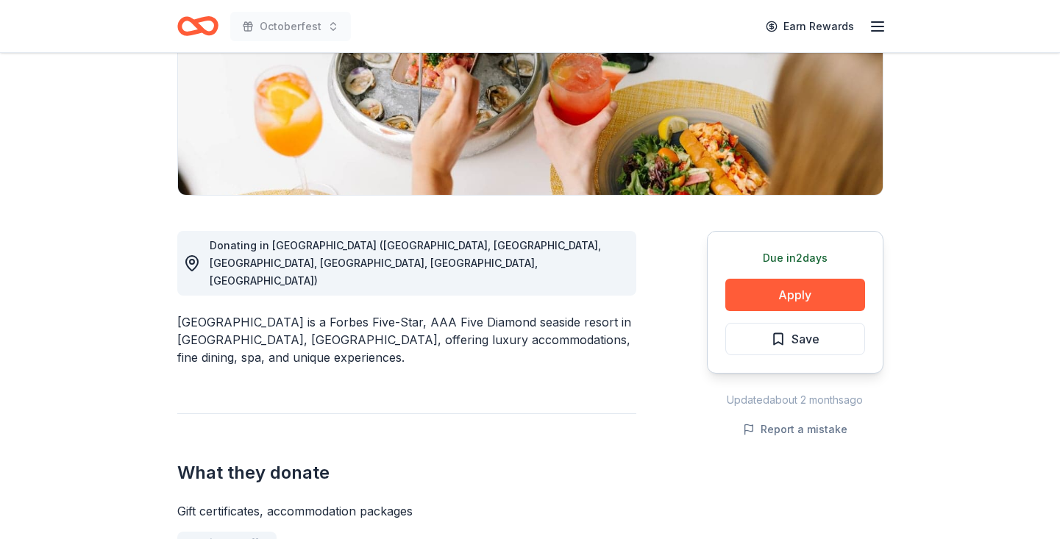
scroll to position [255, 0]
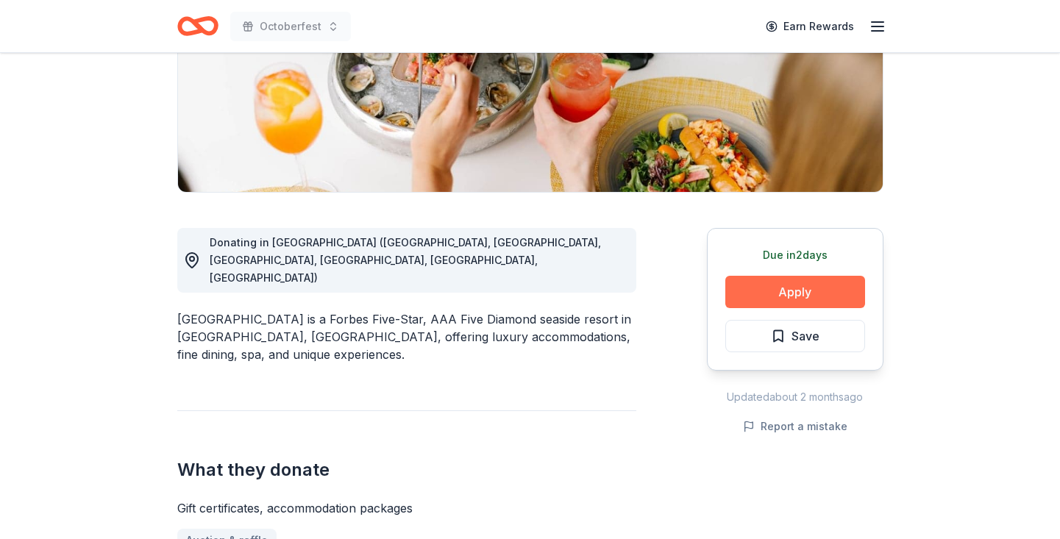
click at [739, 296] on button "Apply" at bounding box center [795, 292] width 140 height 32
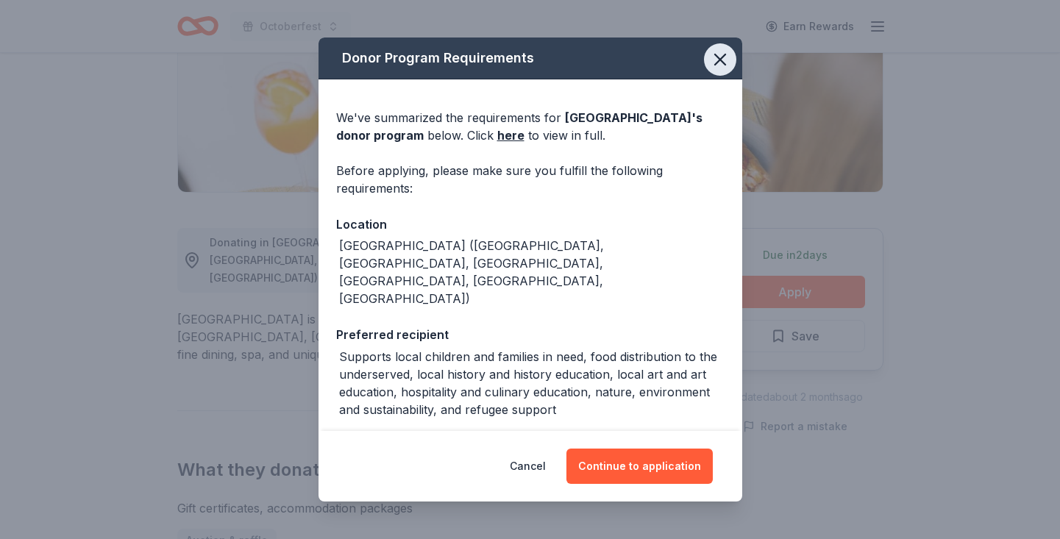
click at [722, 62] on icon "button" at bounding box center [720, 59] width 10 height 10
